Goal: Task Accomplishment & Management: Complete application form

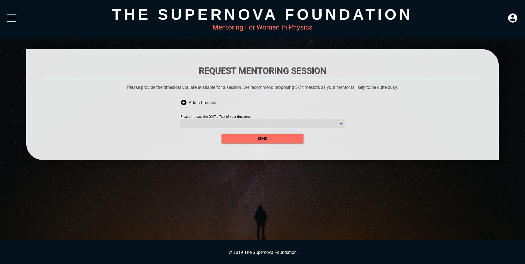
click at [221, 124] on timezone "​" at bounding box center [262, 123] width 164 height 9
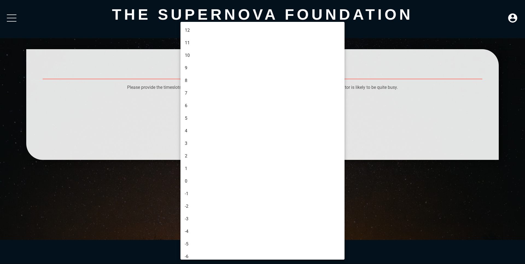
click at [126, 130] on div at bounding box center [262, 132] width 525 height 264
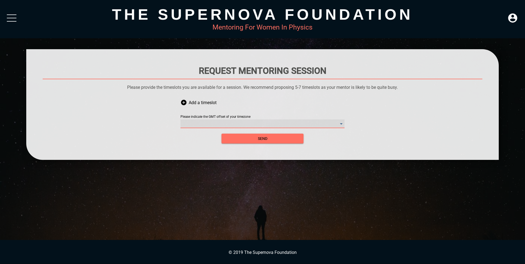
click at [195, 120] on timezone "​" at bounding box center [262, 123] width 164 height 9
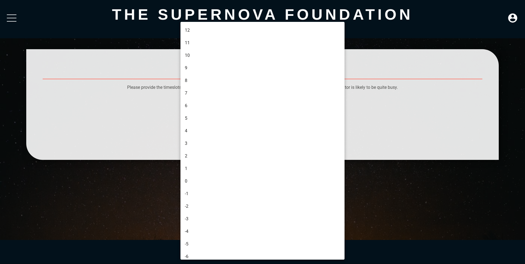
click at [195, 171] on li "1" at bounding box center [262, 168] width 165 height 13
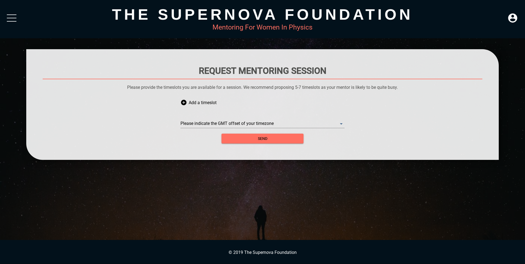
click at [200, 119] on div "Please indicate the GMT offset of your timezone ​" at bounding box center [262, 119] width 164 height 16
click at [202, 123] on timezone "​" at bounding box center [262, 123] width 164 height 9
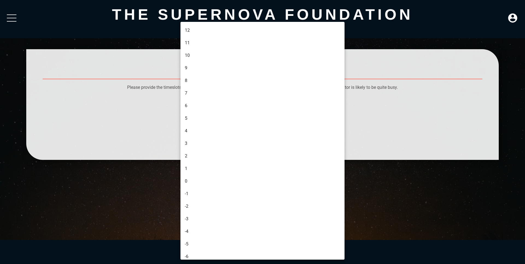
click at [129, 113] on div at bounding box center [262, 132] width 525 height 264
